Goal: Task Accomplishment & Management: Use online tool/utility

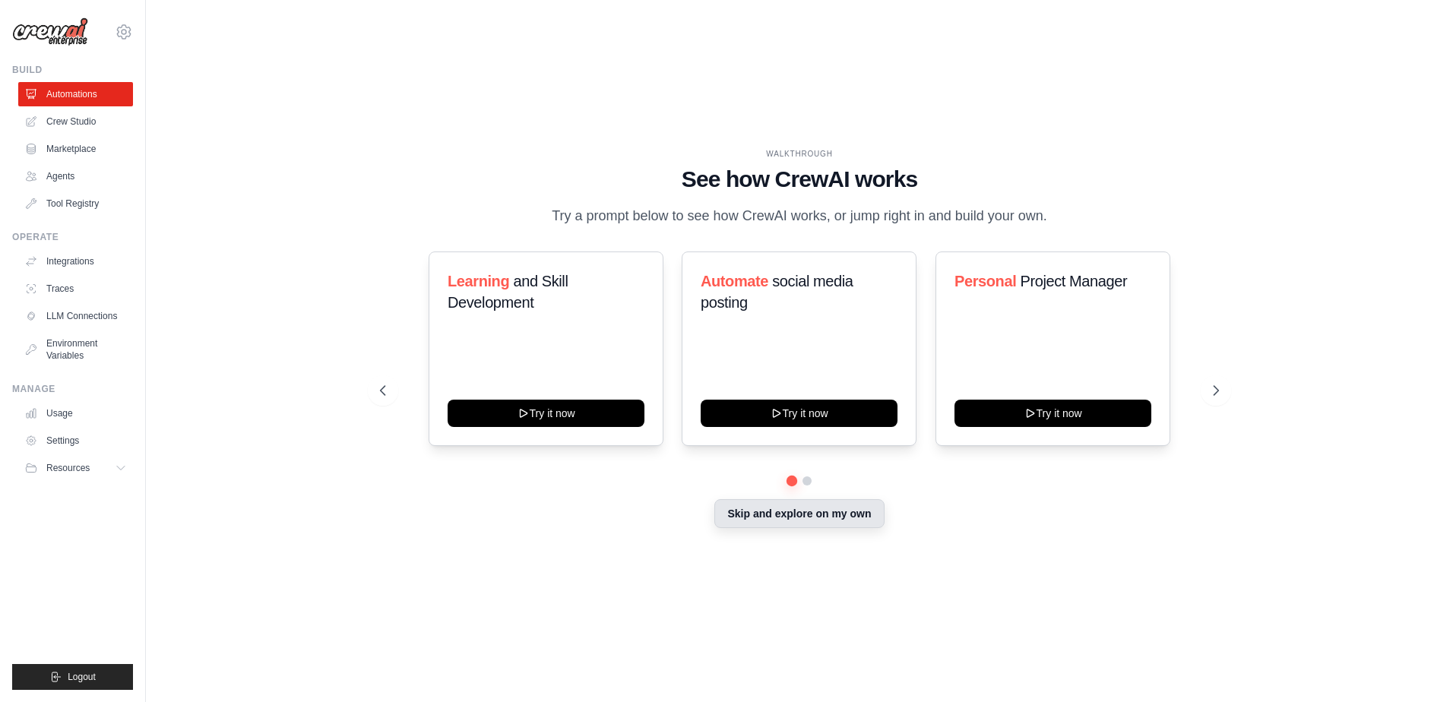
click at [852, 525] on button "Skip and explore on my own" at bounding box center [800, 513] width 170 height 29
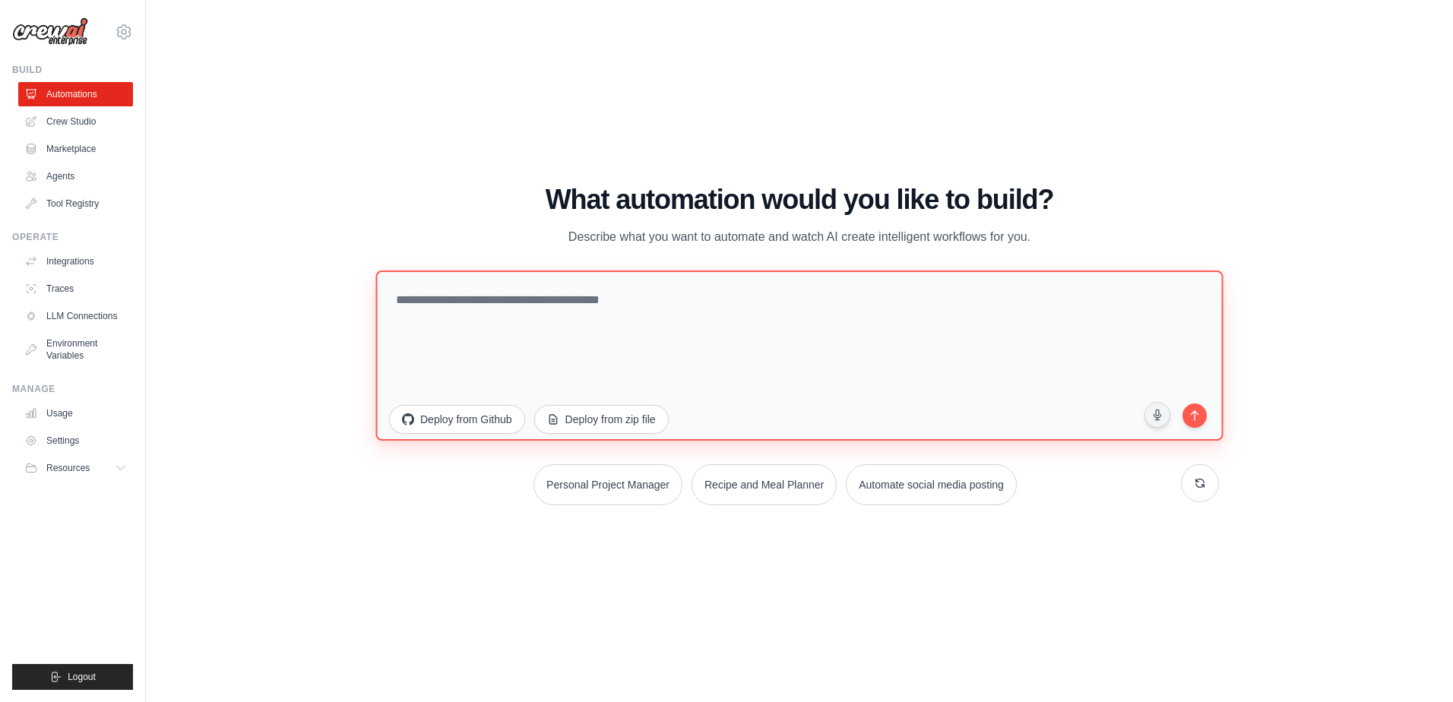
click at [593, 311] on textarea at bounding box center [800, 356] width 848 height 170
paste textarea "**********"
type textarea "**********"
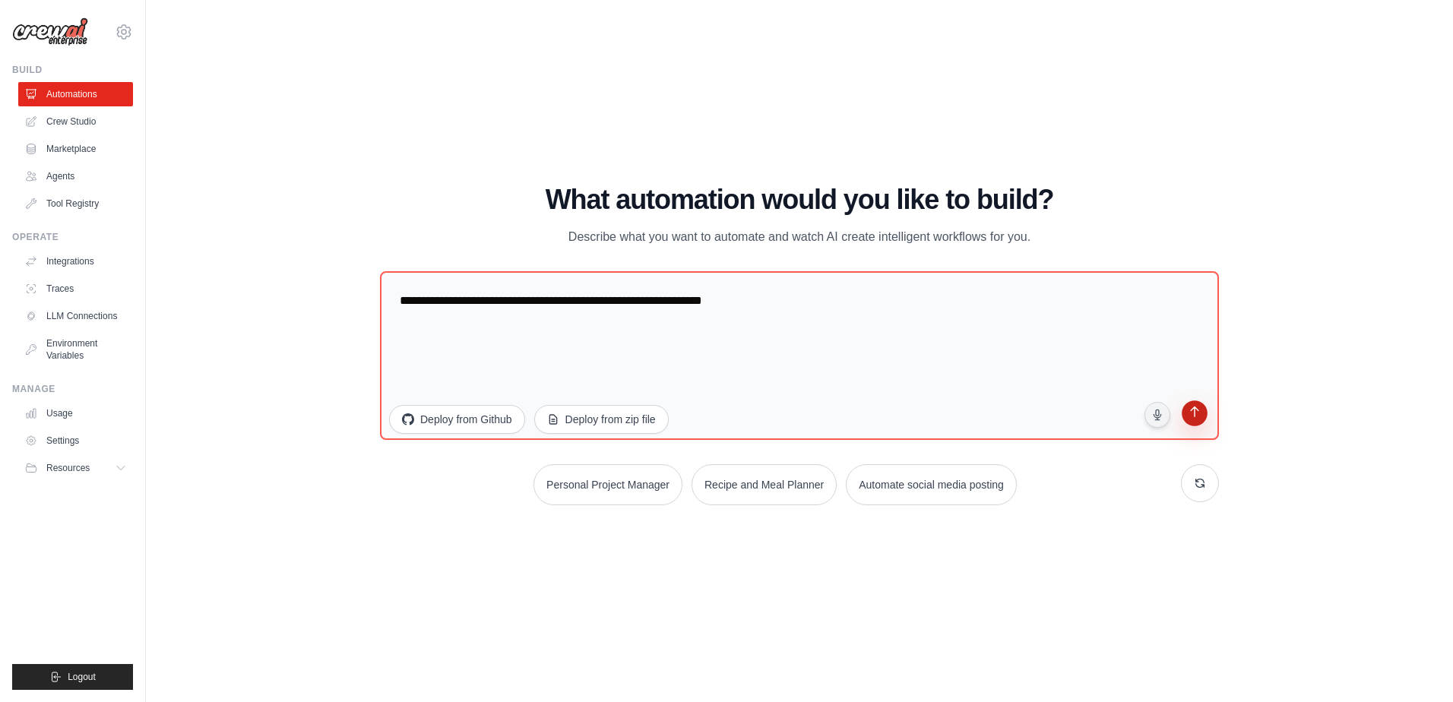
click at [1201, 417] on icon "submit" at bounding box center [1194, 414] width 14 height 14
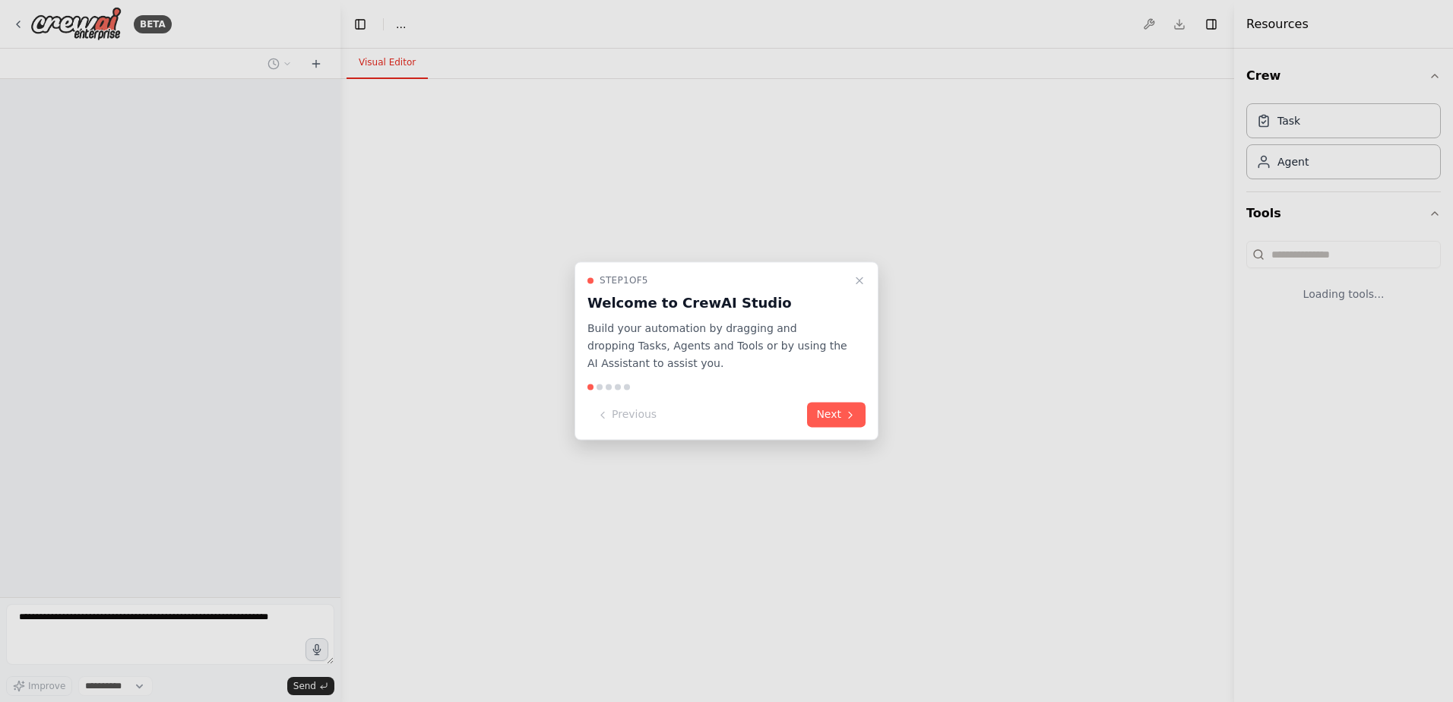
select select "****"
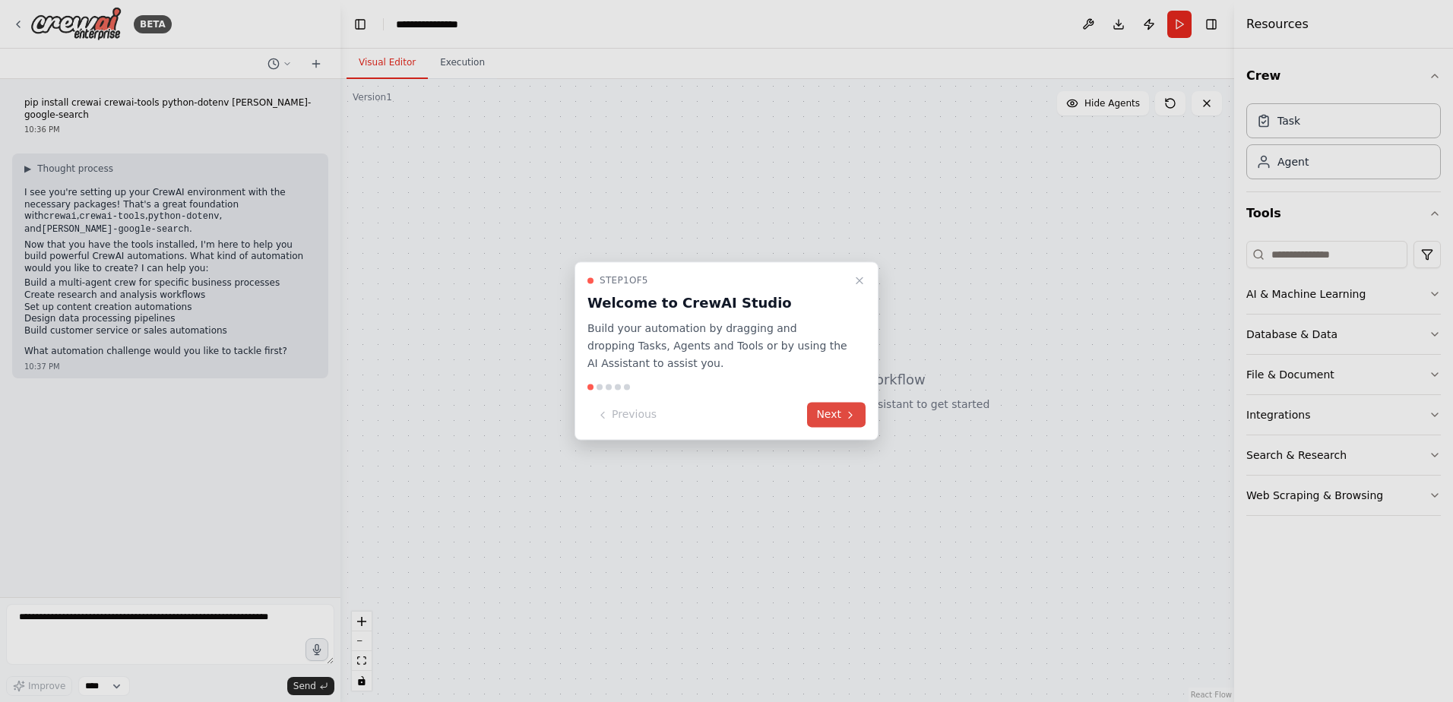
click at [845, 415] on icon at bounding box center [851, 415] width 12 height 12
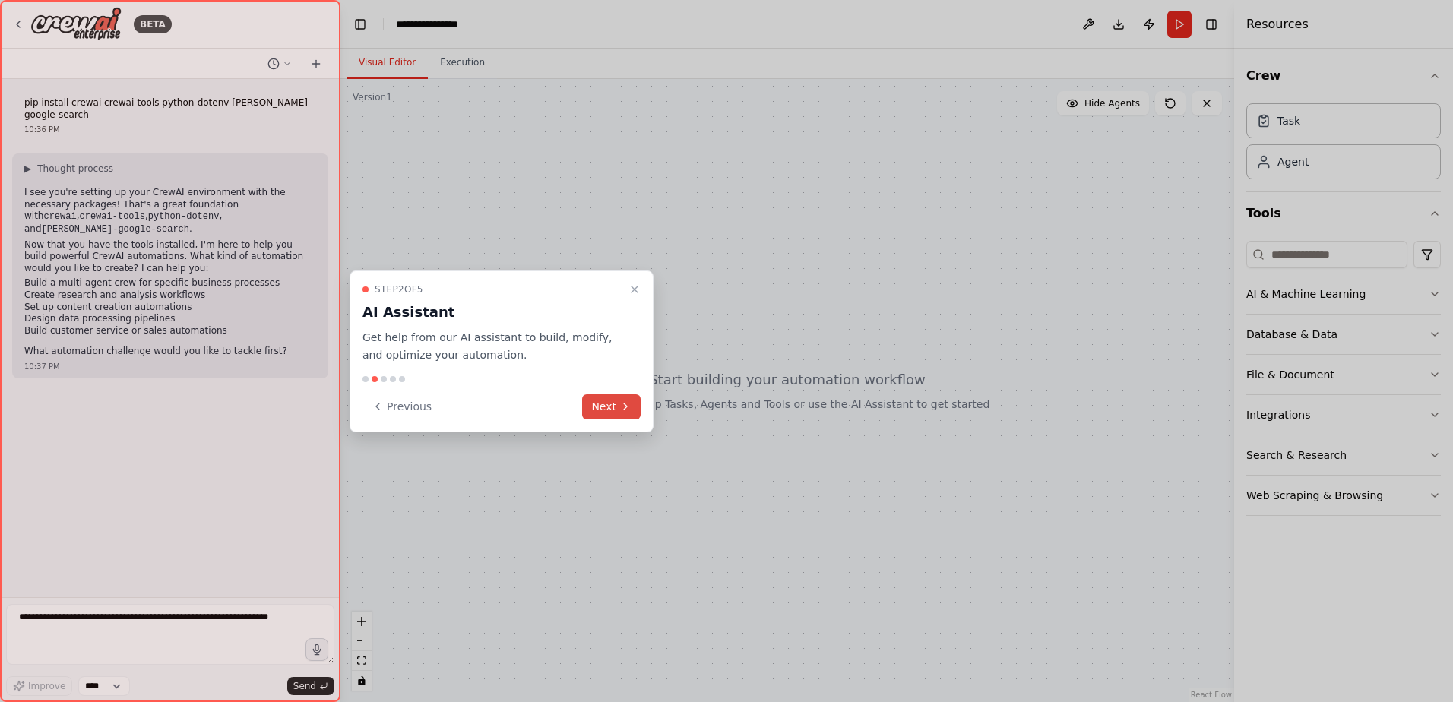
click at [626, 413] on button "Next" at bounding box center [611, 407] width 59 height 25
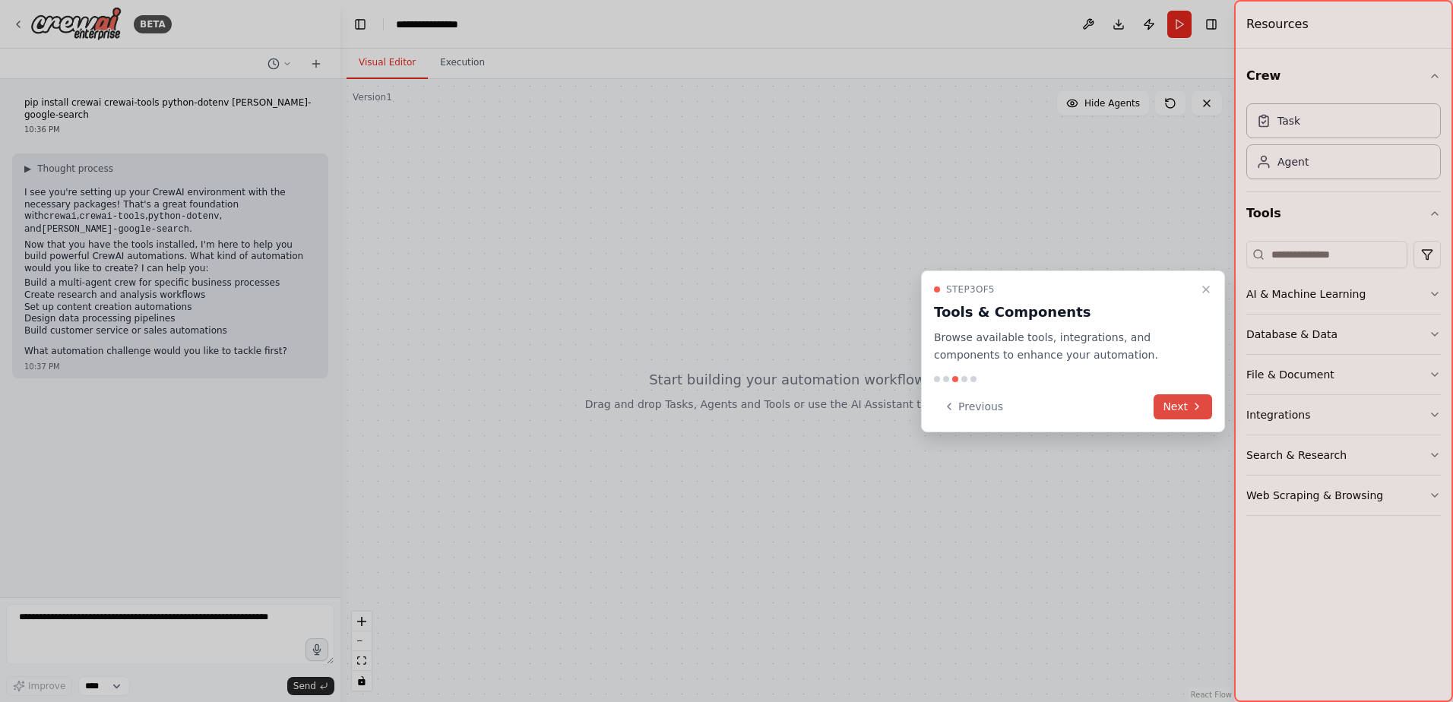
click at [1181, 405] on button "Next" at bounding box center [1183, 407] width 59 height 25
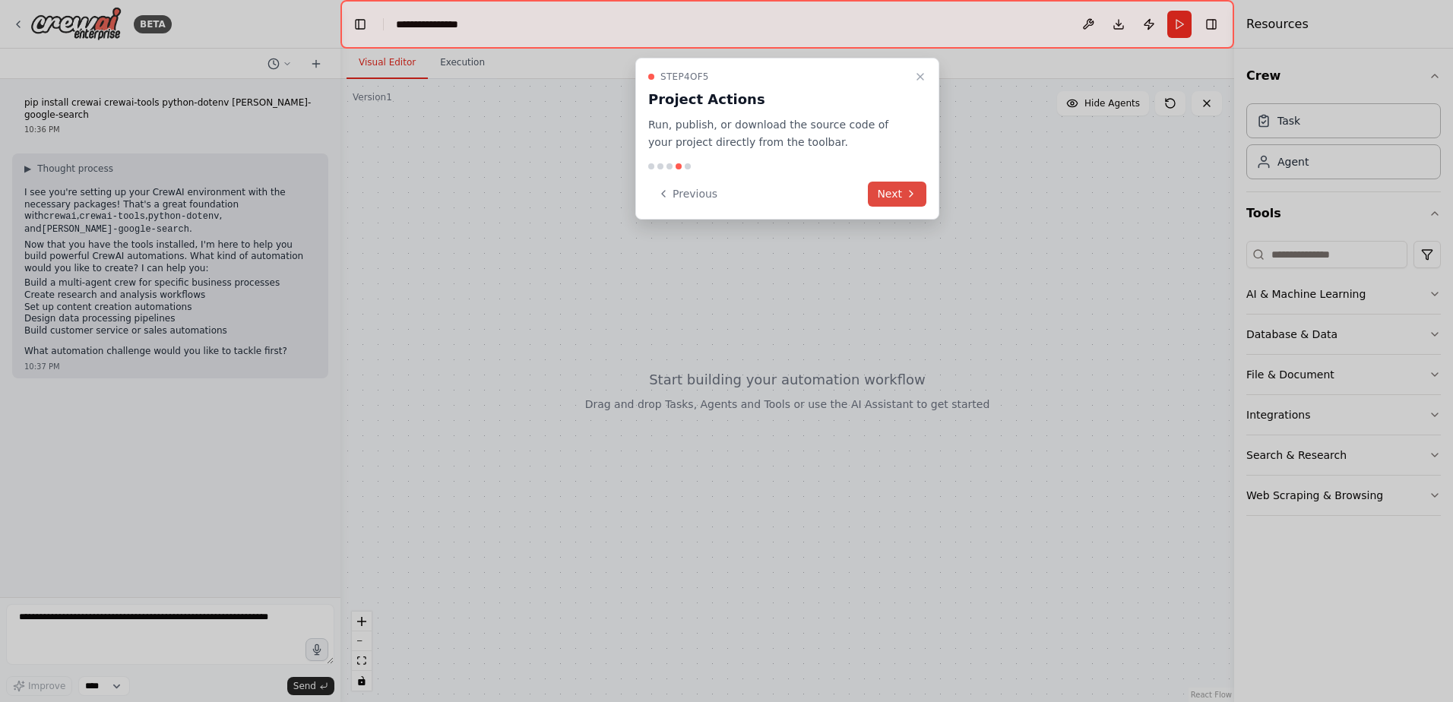
click at [905, 189] on icon at bounding box center [911, 194] width 12 height 12
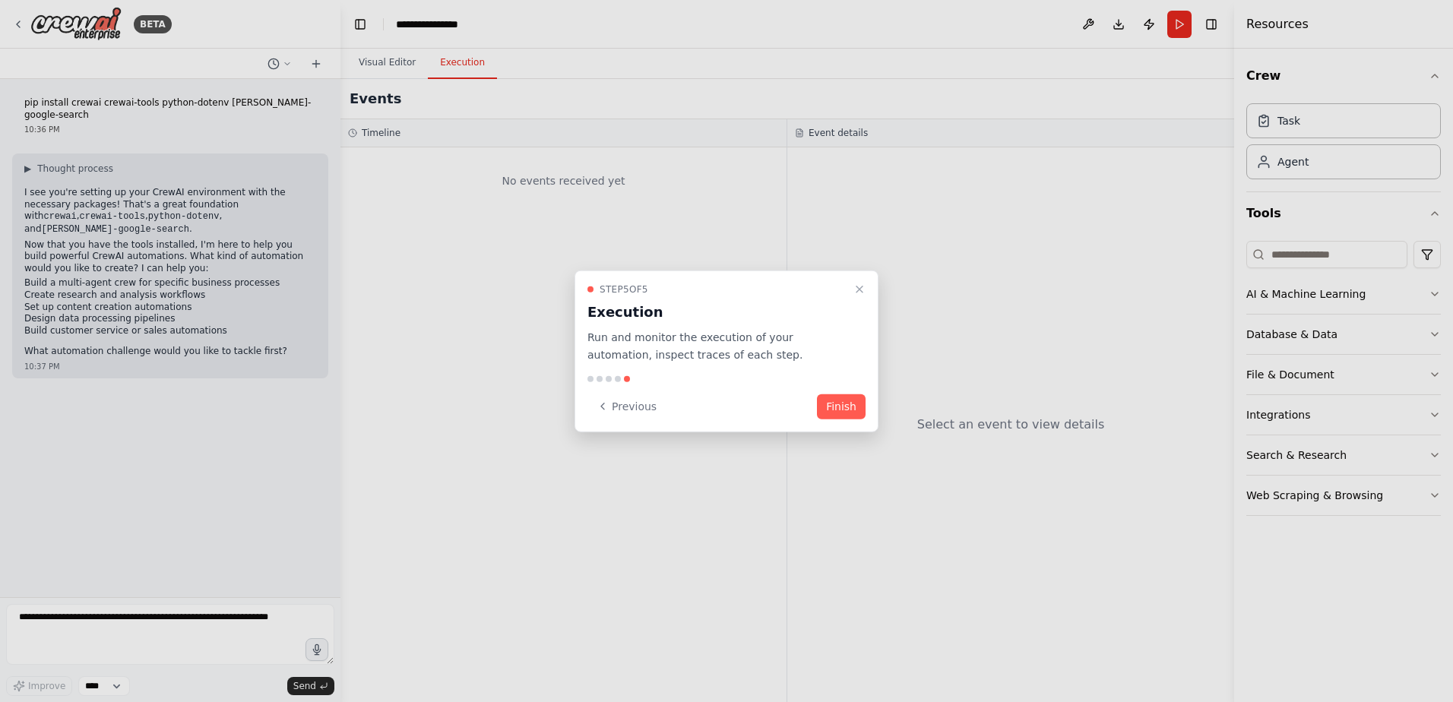
click at [850, 404] on button "Finish" at bounding box center [841, 406] width 49 height 25
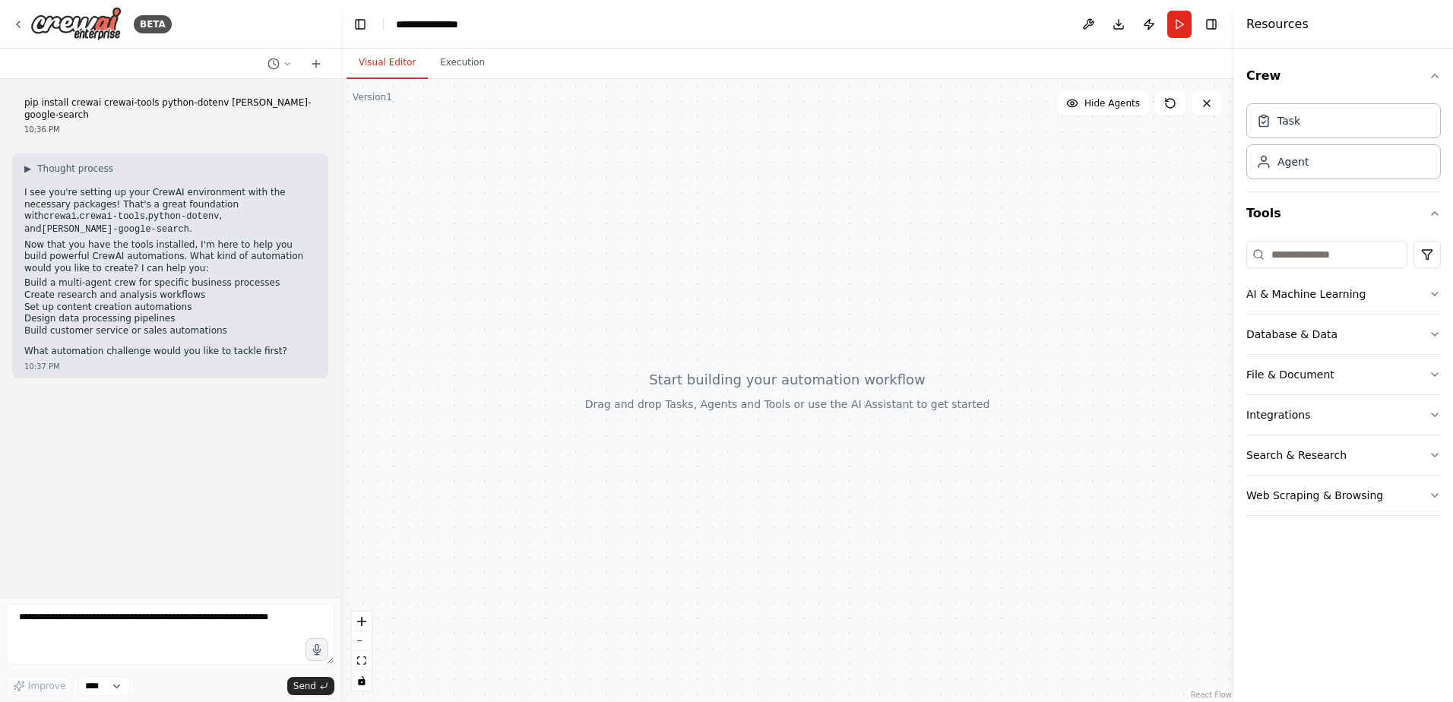
click at [608, 363] on div at bounding box center [788, 390] width 894 height 623
click at [295, 63] on button at bounding box center [279, 64] width 36 height 18
click at [252, 95] on span "pip install crewai crewai-tools python-dotenv serper-google-search" at bounding box center [214, 95] width 99 height 12
drag, startPoint x: 329, startPoint y: 388, endPoint x: 315, endPoint y: 390, distance: 14.5
click at [327, 395] on div "pip install crewai crewai-tools python-dotenv serper-google-search 10:36 PM ▶ T…" at bounding box center [170, 338] width 341 height 518
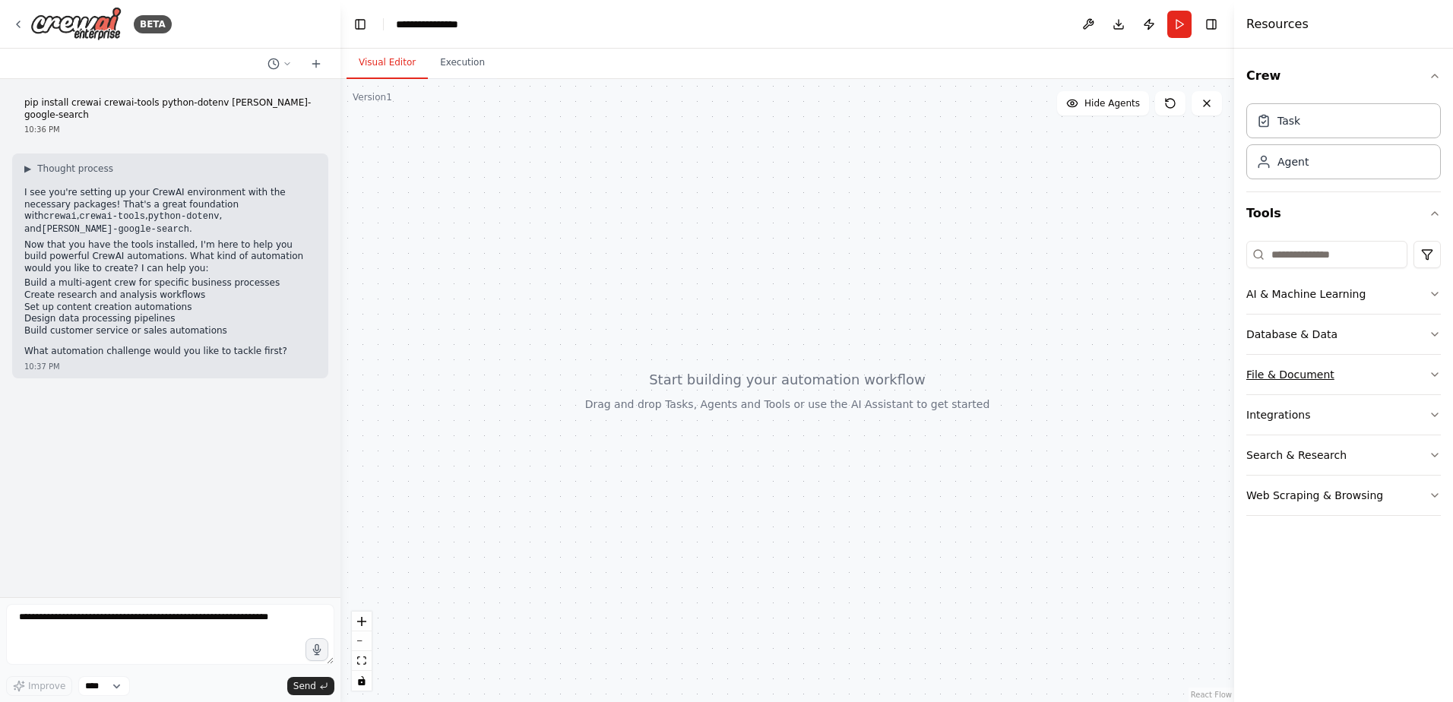
click at [1365, 369] on button "File & Document" at bounding box center [1344, 375] width 195 height 40
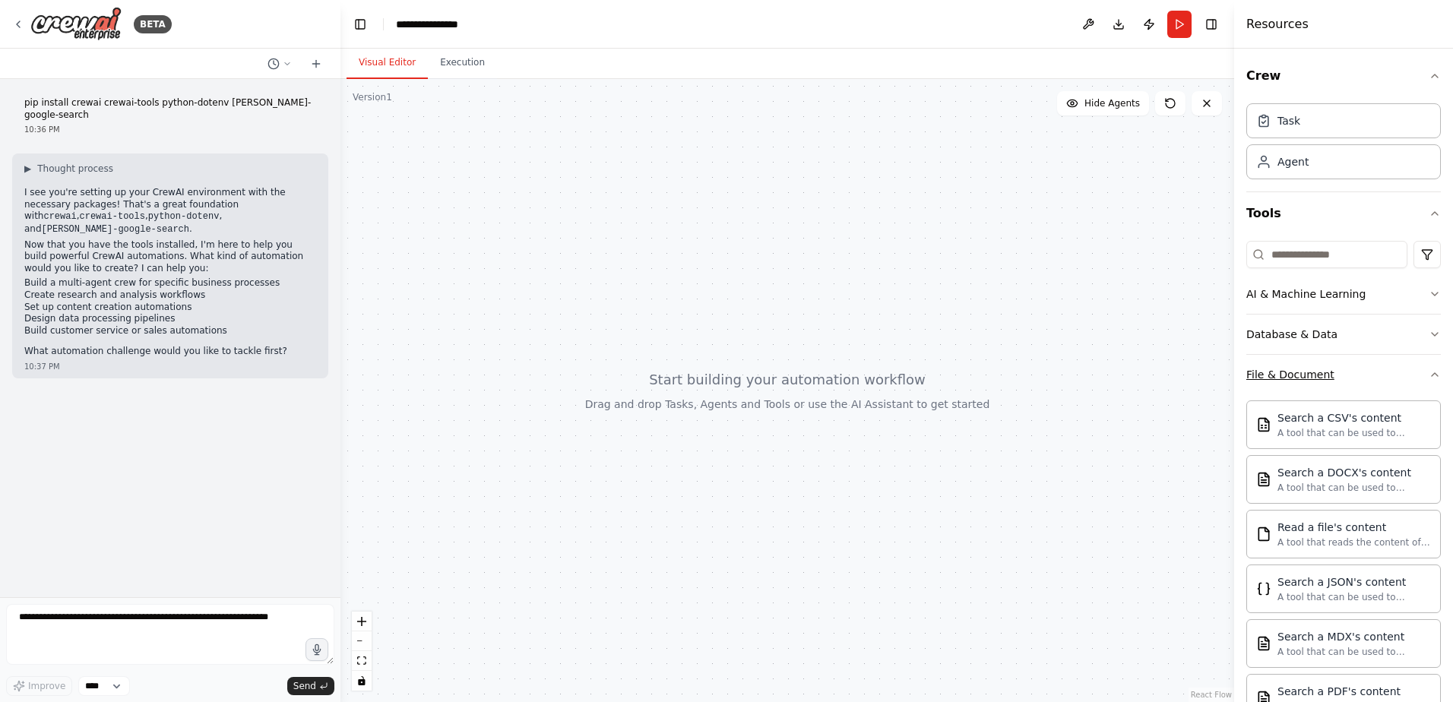
click at [1366, 369] on button "File & Document" at bounding box center [1344, 375] width 195 height 40
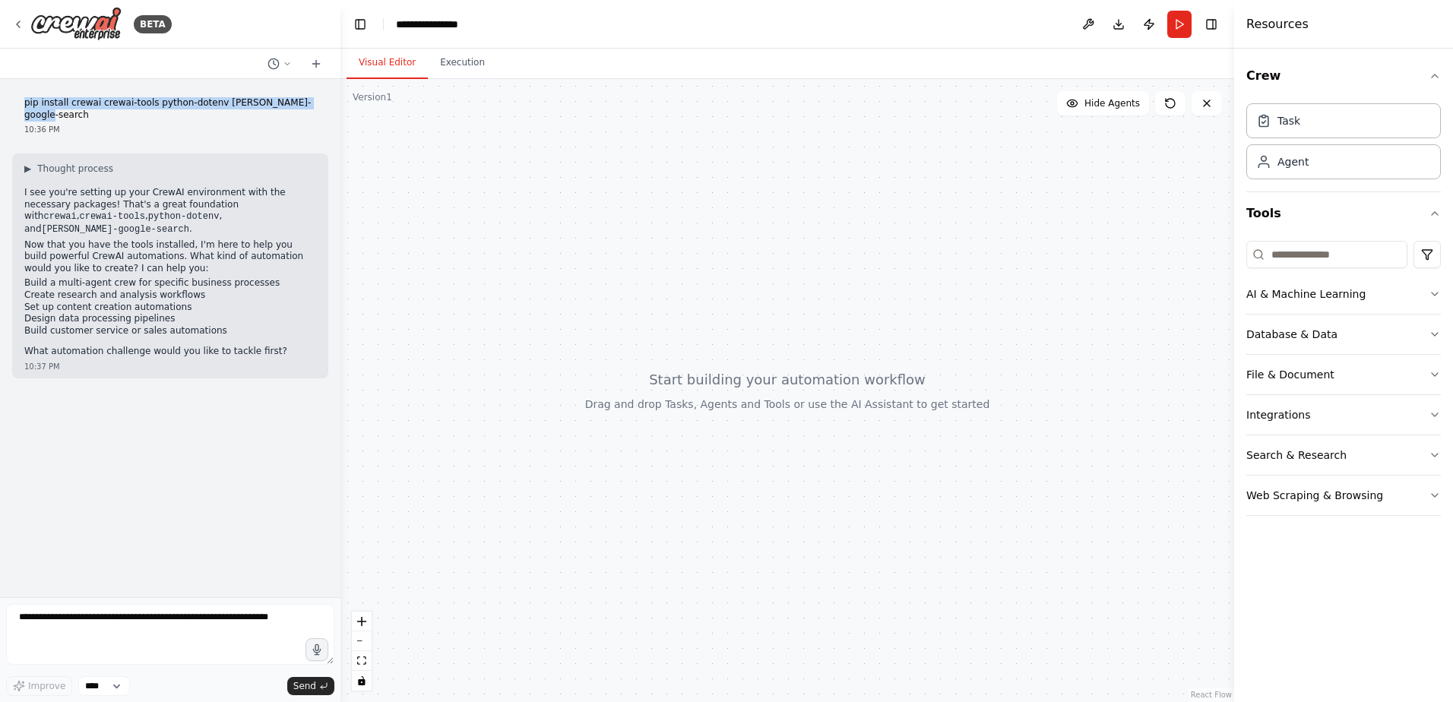
drag, startPoint x: 45, startPoint y: 103, endPoint x: 317, endPoint y: 105, distance: 272.1
click at [317, 105] on div "pip install crewai crewai-tools python-dotenv serper-google-search 10:36 PM" at bounding box center [170, 116] width 316 height 50
copy p "pip install crewai crewai-tools python-dotenv serper-google-search"
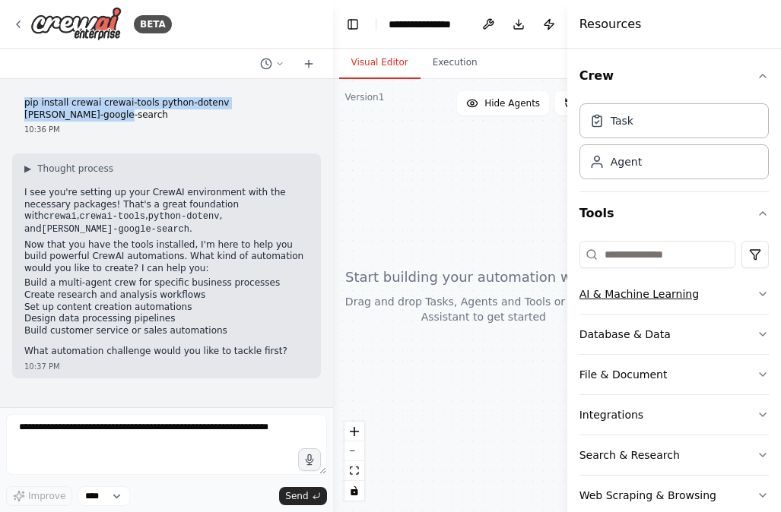
click at [756, 296] on icon "button" at bounding box center [762, 294] width 12 height 12
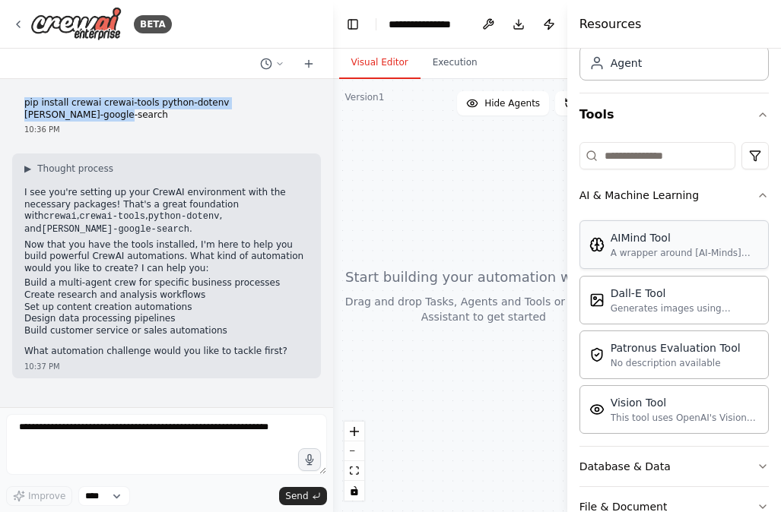
scroll to position [76, 0]
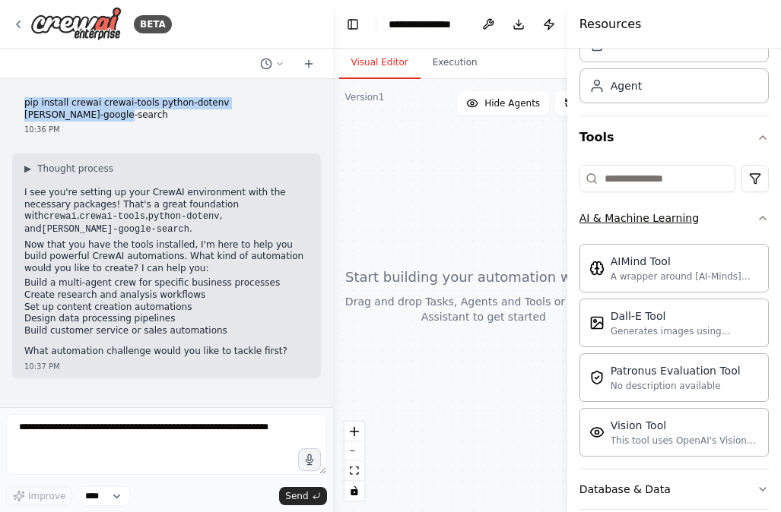
click at [759, 219] on icon "button" at bounding box center [762, 218] width 6 height 3
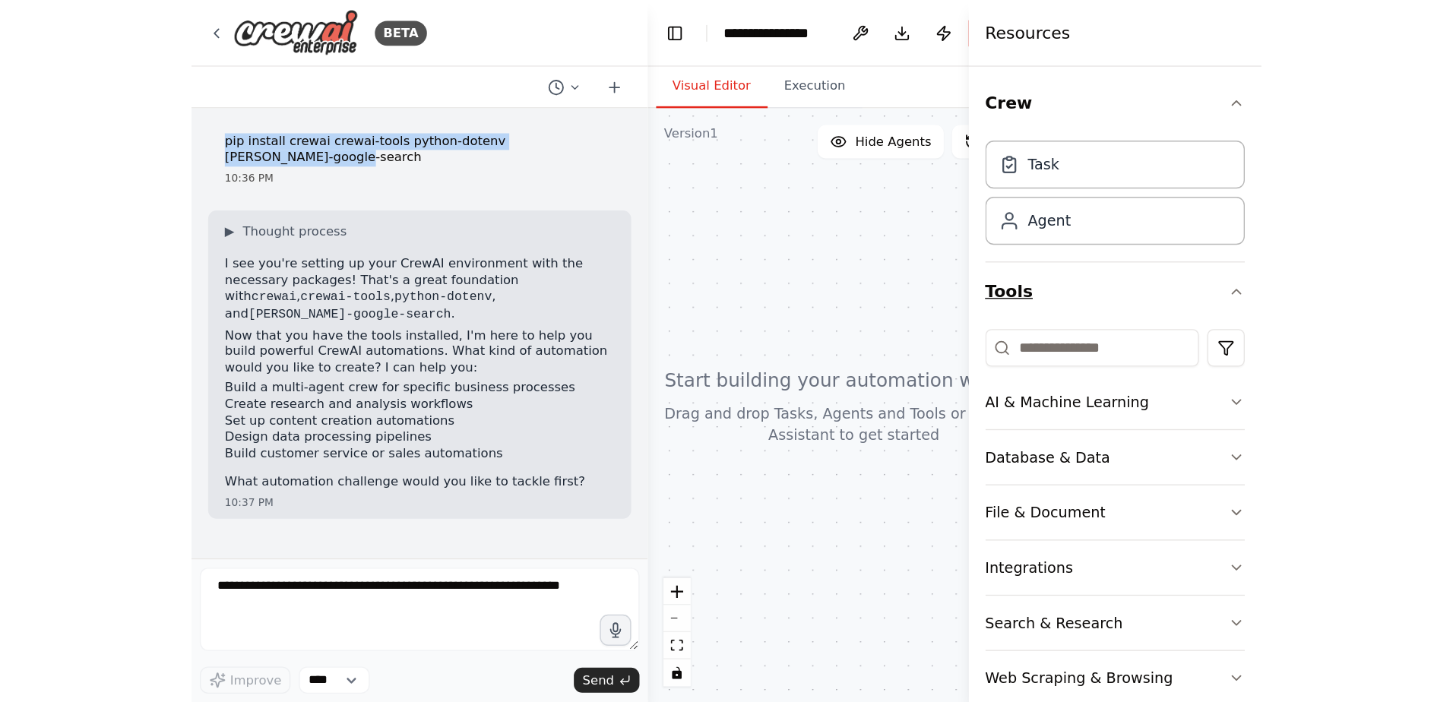
scroll to position [0, 0]
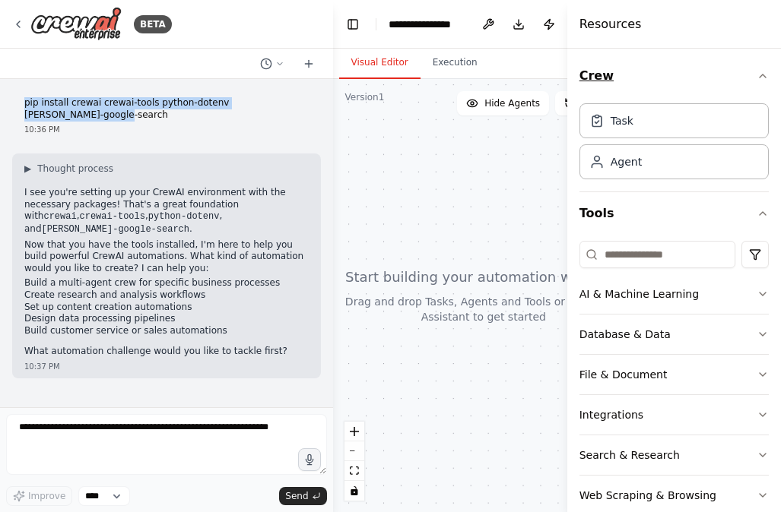
click at [756, 78] on icon "button" at bounding box center [762, 76] width 12 height 12
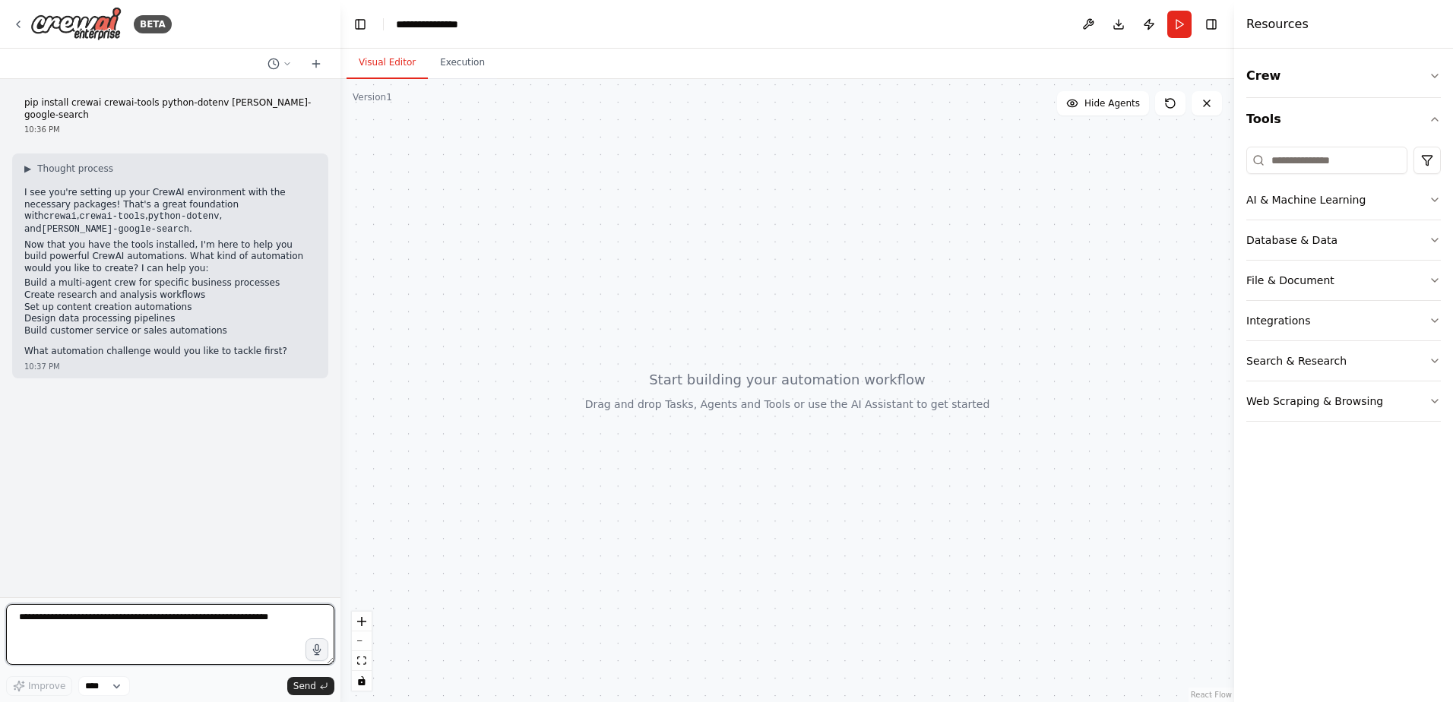
click at [102, 623] on textarea at bounding box center [170, 634] width 328 height 61
